Goal: Find specific page/section: Find specific page/section

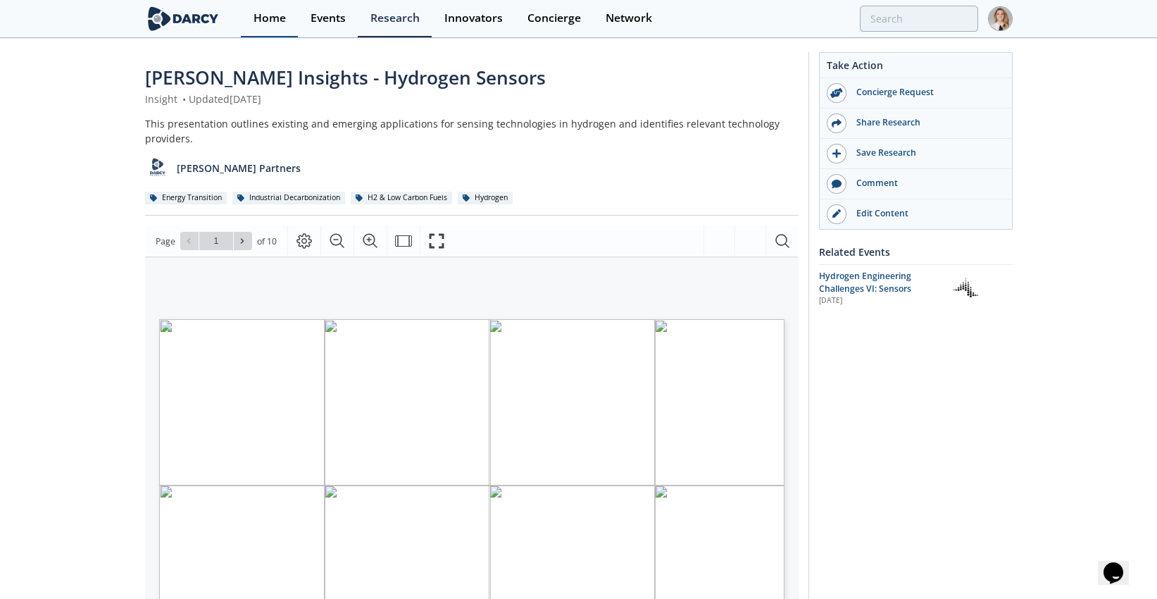
click at [273, 13] on div "Home" at bounding box center [270, 18] width 32 height 11
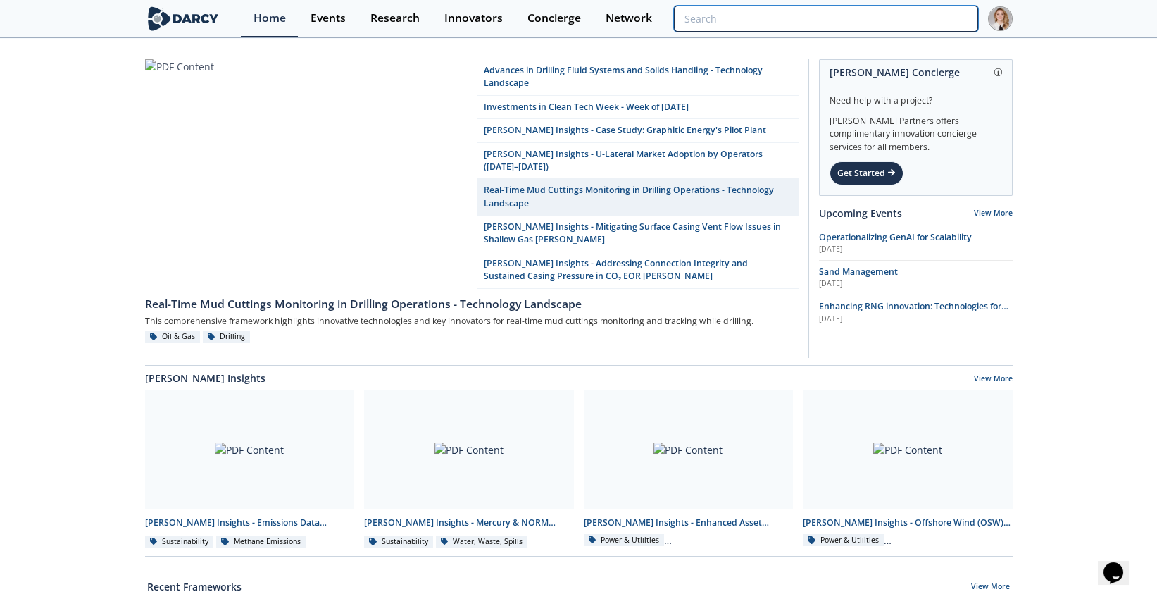
click at [935, 13] on input "search" at bounding box center [826, 19] width 304 height 26
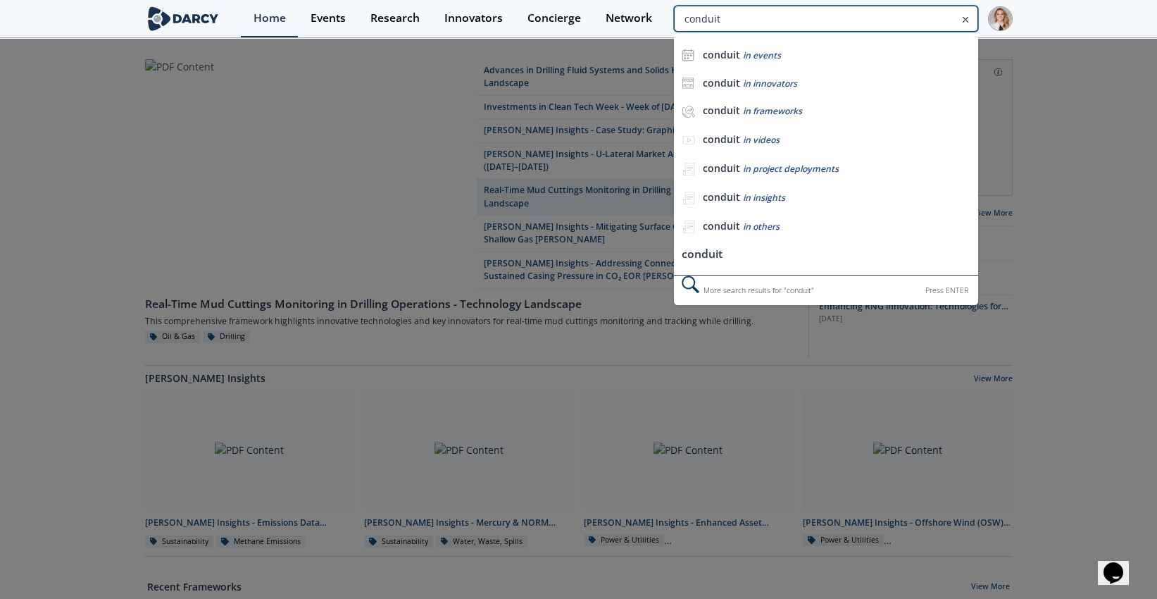
type input "conduit"
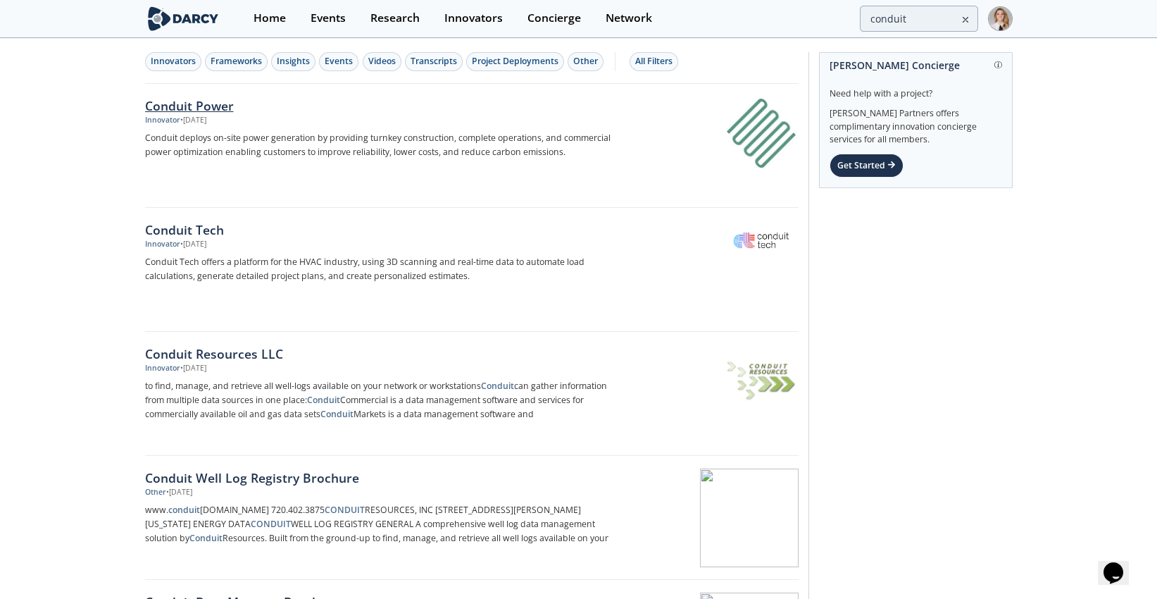
click at [193, 111] on div "Conduit Power" at bounding box center [378, 105] width 466 height 18
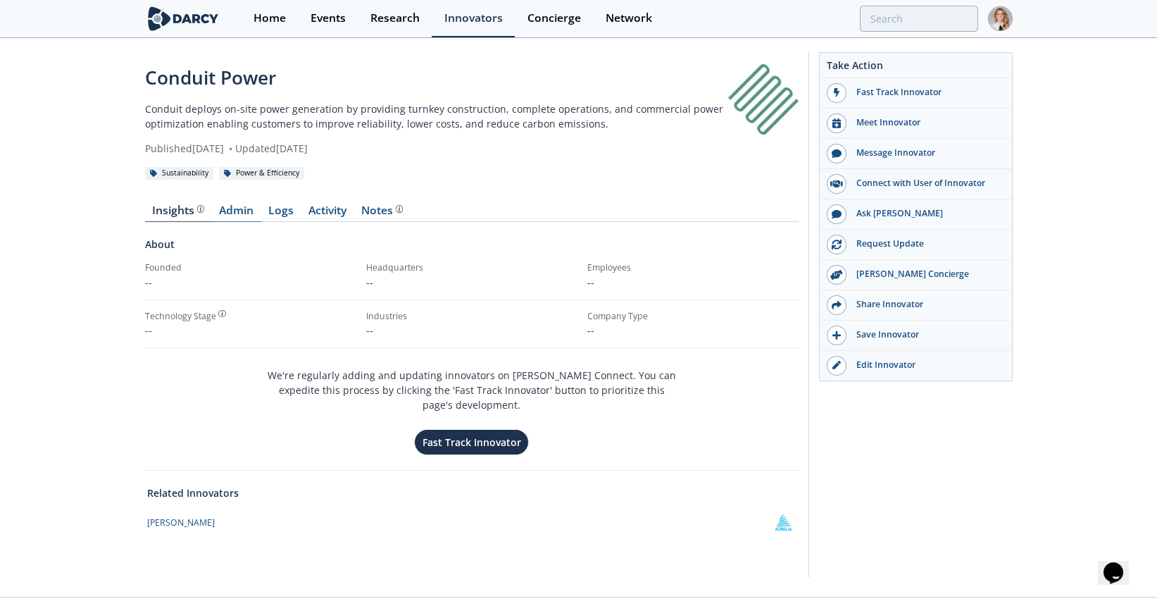
click at [247, 209] on link "Admin" at bounding box center [236, 213] width 49 height 17
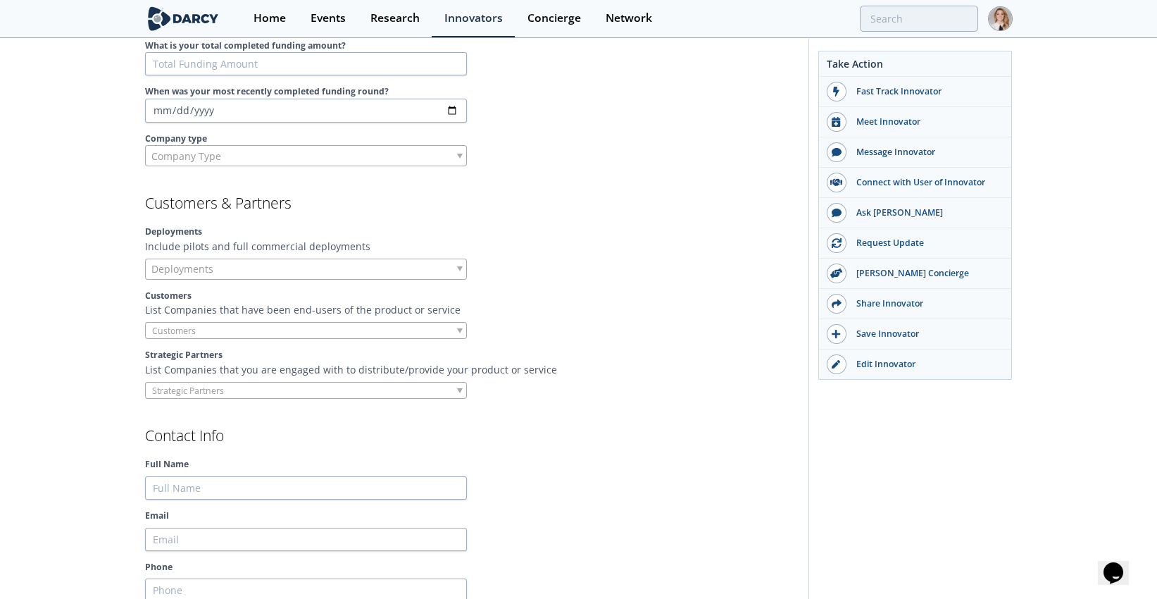
scroll to position [1252, 0]
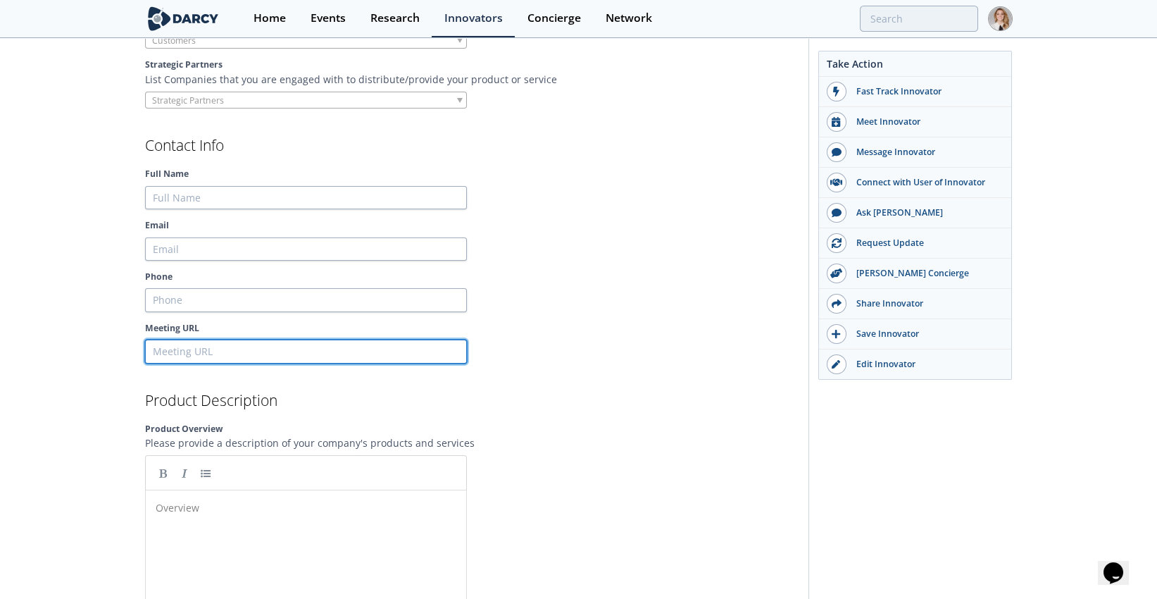
click at [208, 344] on input "Meeting URL" at bounding box center [306, 351] width 322 height 24
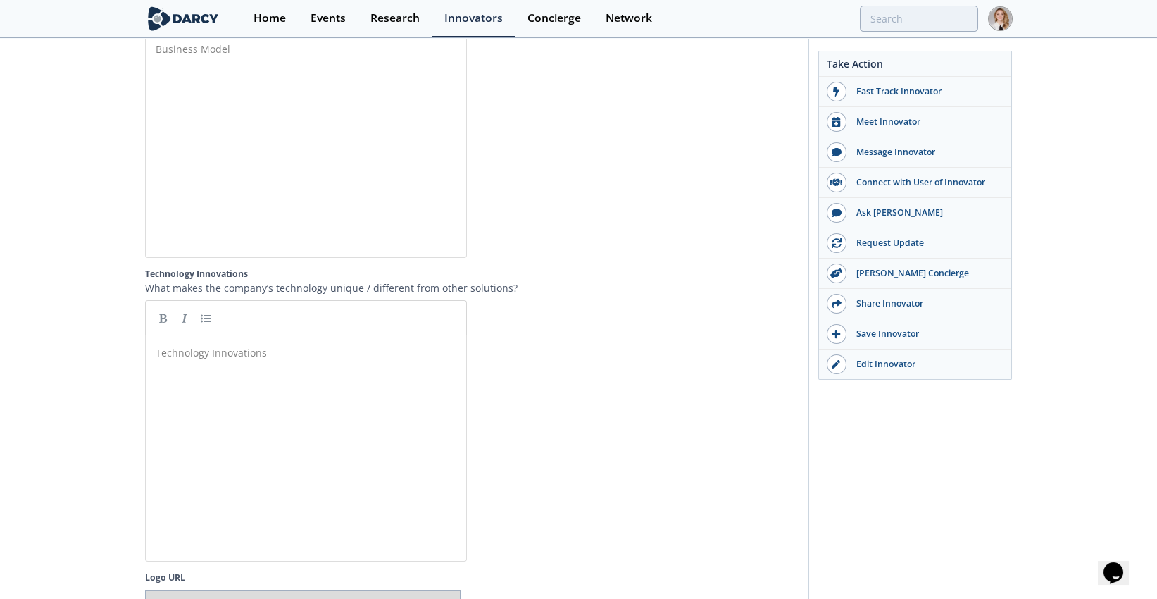
scroll to position [2347, 0]
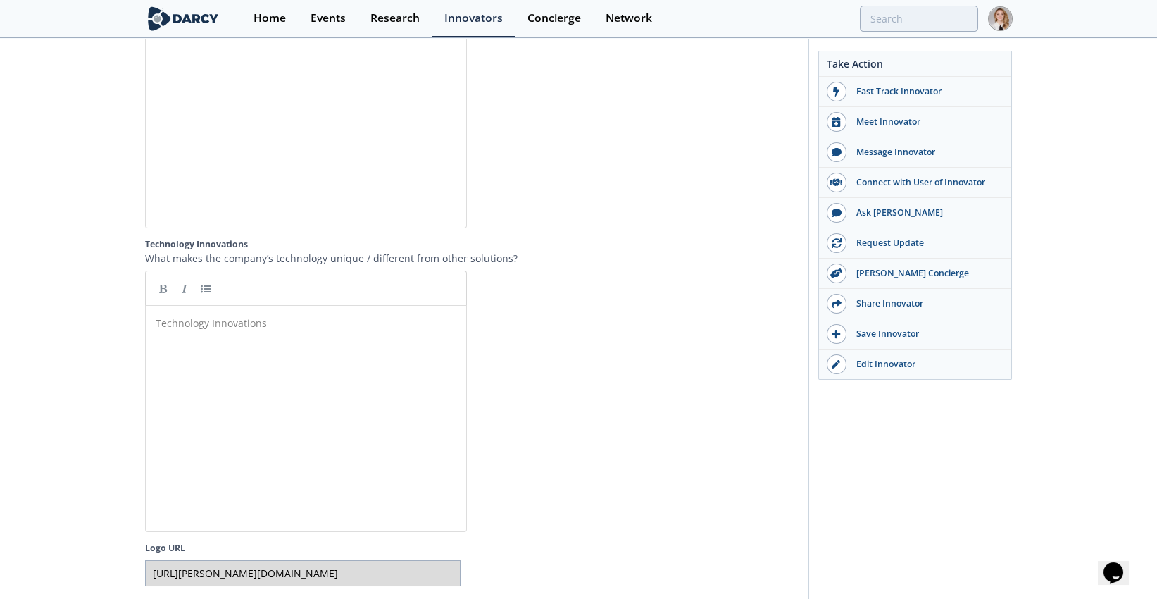
click at [237, 344] on div "Technology Innovations ​" at bounding box center [316, 429] width 327 height 232
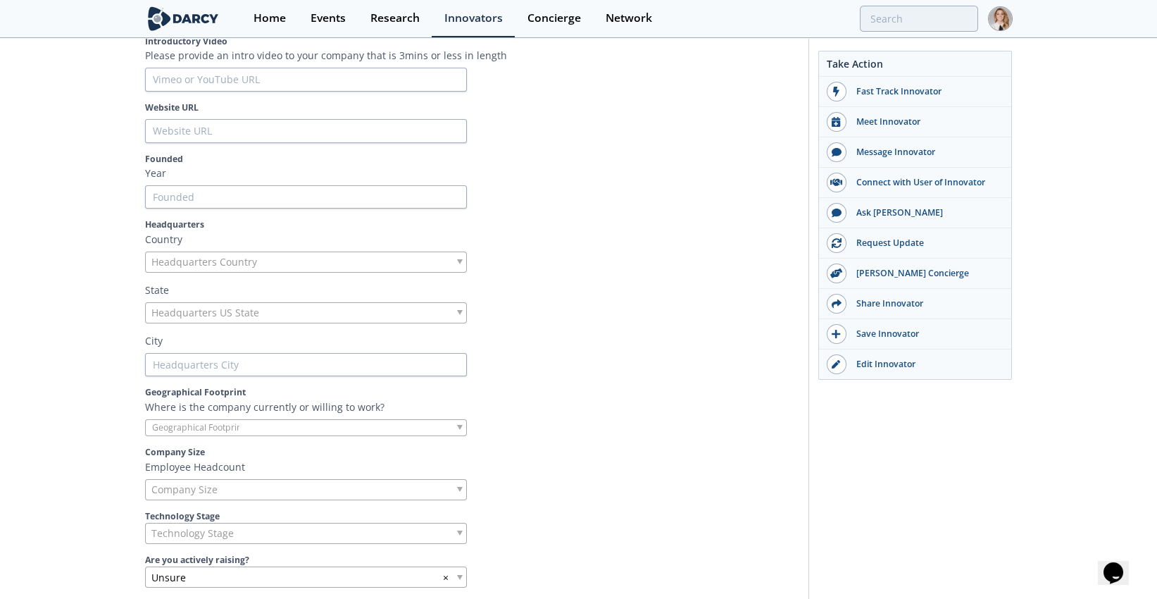
scroll to position [0, 0]
